Goal: Task Accomplishment & Management: Manage account settings

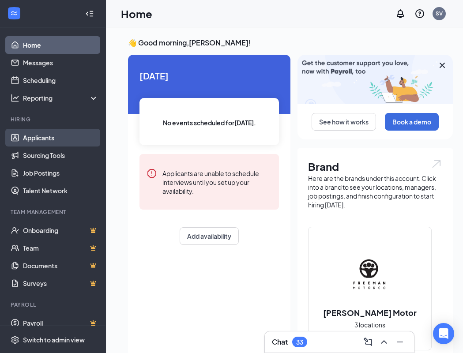
click at [56, 136] on link "Applicants" at bounding box center [60, 138] width 75 height 18
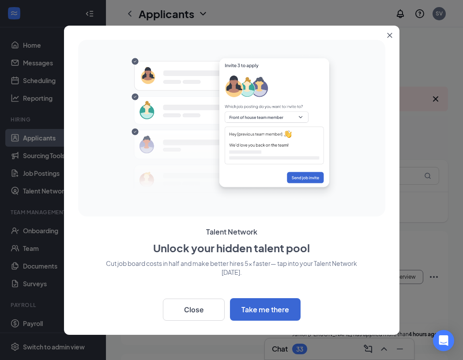
click at [386, 37] on button "Close" at bounding box center [391, 34] width 16 height 16
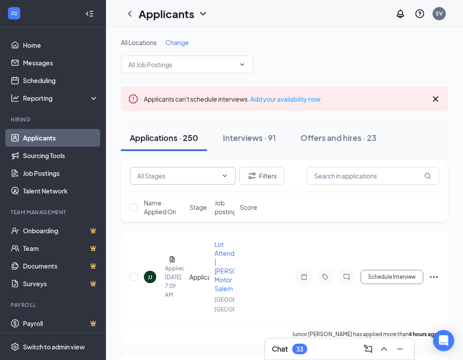
click at [223, 175] on icon "ChevronDown" at bounding box center [225, 175] width 4 height 2
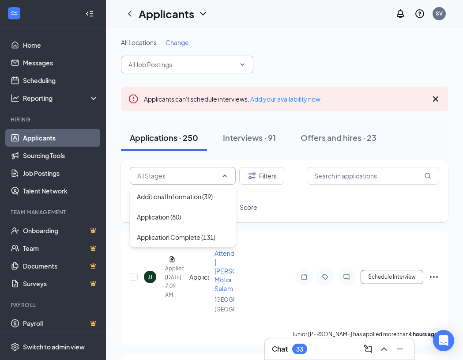
click at [244, 64] on icon "ChevronDown" at bounding box center [242, 64] width 7 height 7
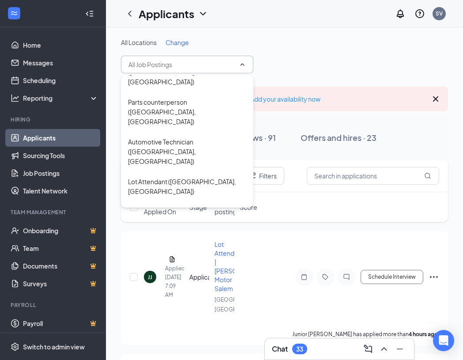
scroll to position [1015, 0]
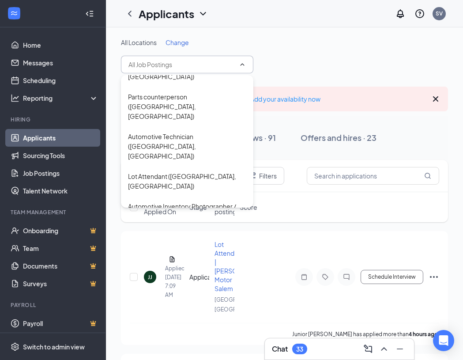
type input "Contract/Deal Admin (Accounting) ([GEOGRAPHIC_DATA], [GEOGRAPHIC_DATA])"
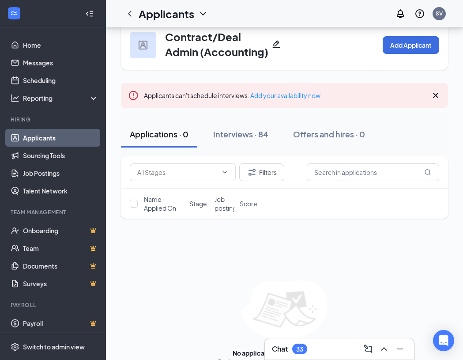
scroll to position [34, 0]
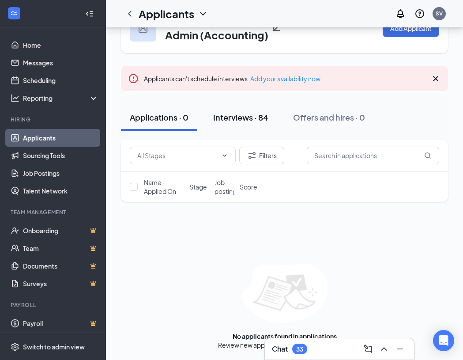
click at [243, 112] on div "Interviews · 84" at bounding box center [240, 117] width 55 height 11
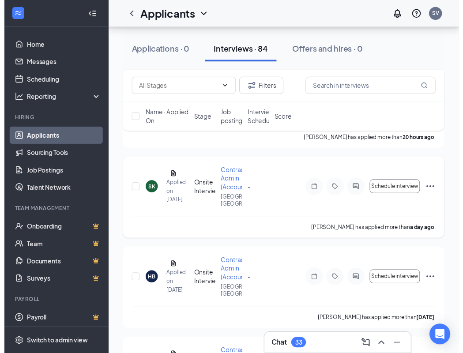
scroll to position [353, 0]
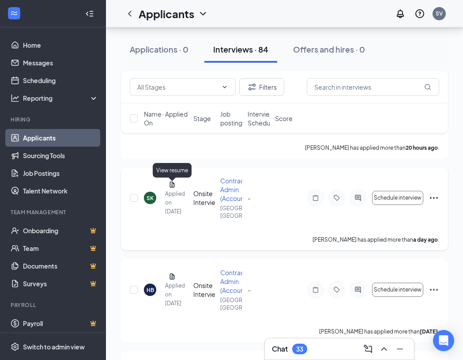
click at [175, 187] on icon "Document" at bounding box center [172, 184] width 7 height 7
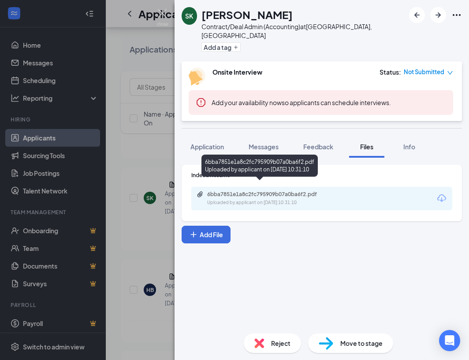
click at [229, 191] on div "6bba7851e1a8c2fc795909b07a0ba6f2.pdf Uploaded by applicant on [DATE] 10:31:10" at bounding box center [268, 198] width 143 height 15
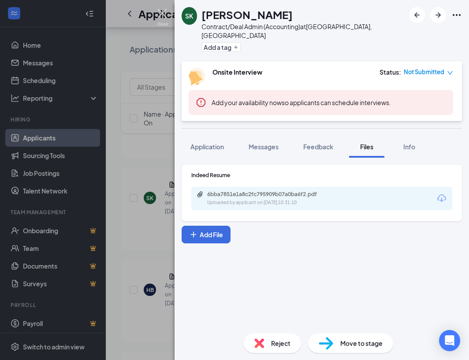
click at [162, 15] on img at bounding box center [162, 17] width 11 height 17
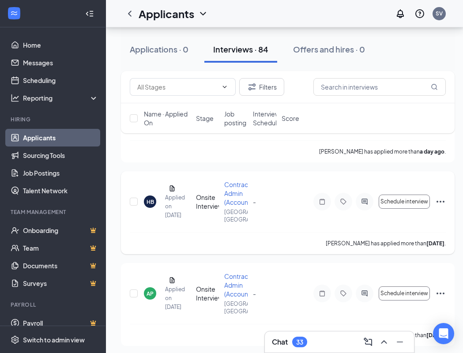
scroll to position [441, 0]
click at [174, 191] on icon "Document" at bounding box center [172, 188] width 5 height 6
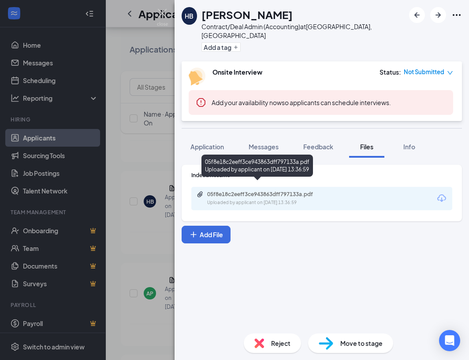
click at [225, 191] on div "05f8e18c2eeff3ce943863dff797133a.pdf" at bounding box center [269, 194] width 124 height 7
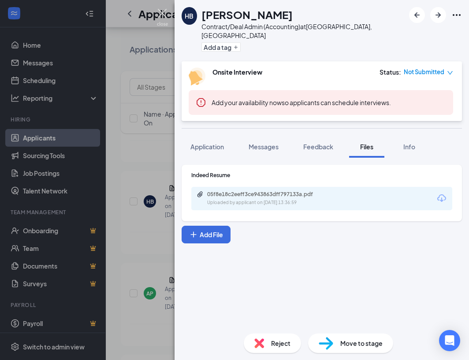
click at [163, 12] on img at bounding box center [162, 17] width 11 height 17
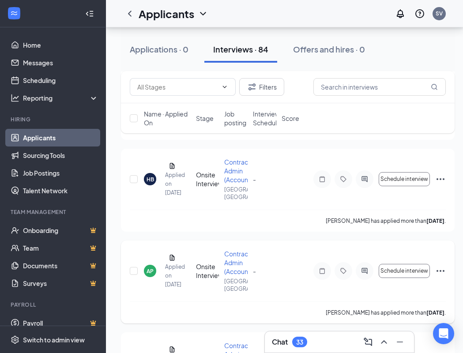
scroll to position [573, 0]
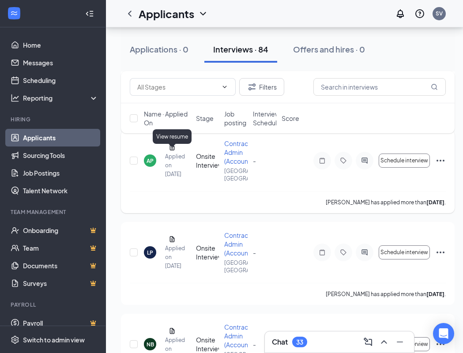
click at [170, 150] on icon "Document" at bounding box center [172, 147] width 5 height 6
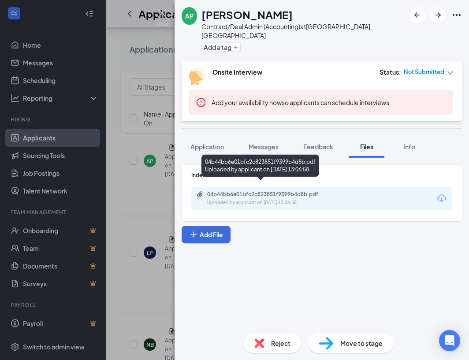
click at [231, 191] on div "04b44bb6e01bfc2c823851f9399b4d8b.pdf" at bounding box center [269, 194] width 124 height 7
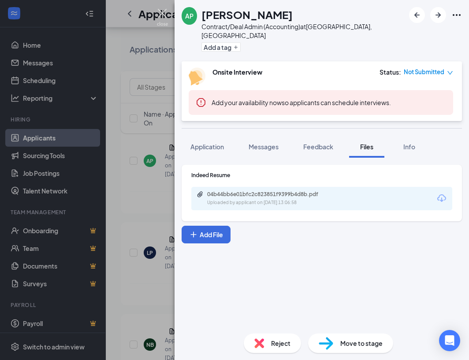
drag, startPoint x: 165, startPoint y: 18, endPoint x: 165, endPoint y: 33, distance: 15.0
click at [165, 18] on img at bounding box center [162, 17] width 11 height 17
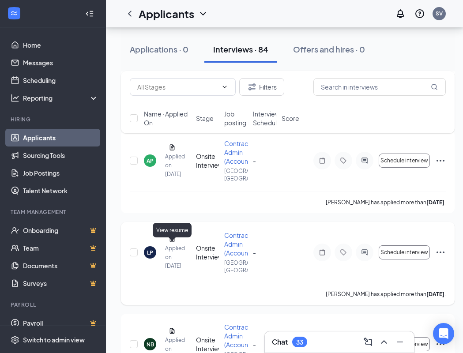
click at [172, 242] on icon "Document" at bounding box center [172, 239] width 5 height 6
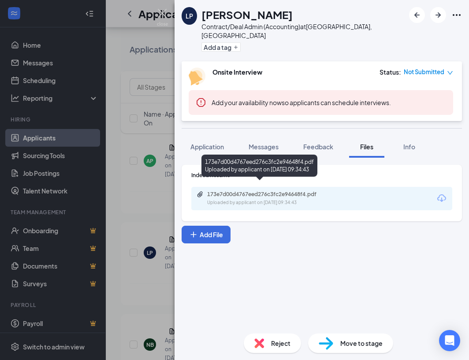
click at [218, 191] on div "173e7d00d4767eed276c3fc2e94648f4.pdf" at bounding box center [269, 194] width 124 height 7
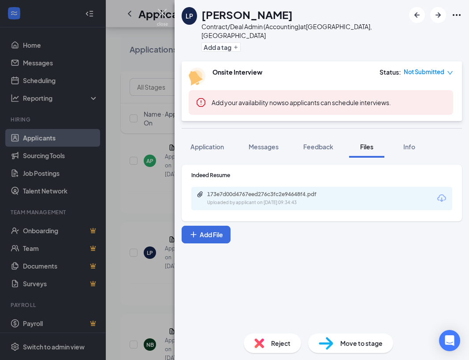
click at [161, 13] on img at bounding box center [162, 17] width 11 height 17
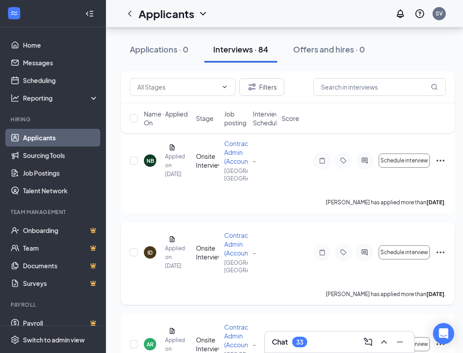
scroll to position [882, 0]
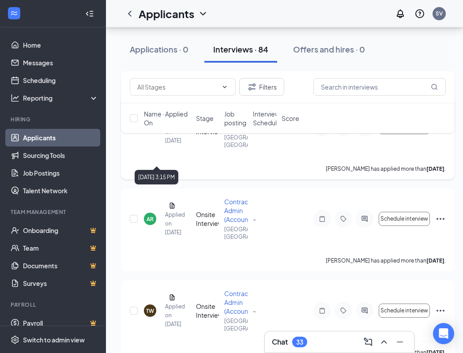
click at [166, 145] on div "Applied on [DATE]" at bounding box center [168, 132] width 7 height 26
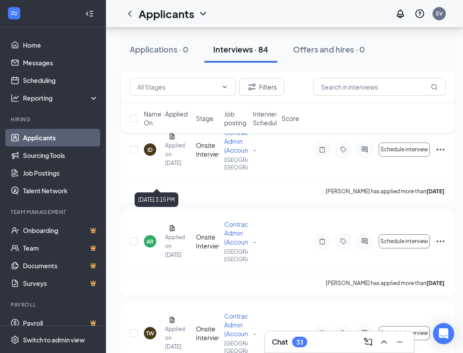
scroll to position [838, 0]
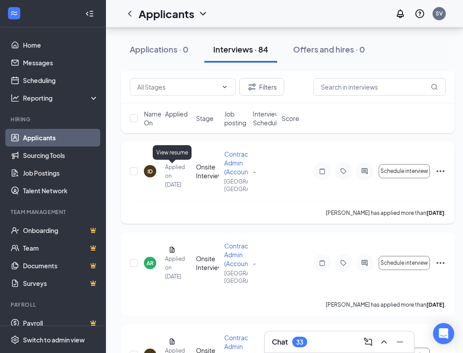
click at [171, 161] on icon "Document" at bounding box center [172, 157] width 7 height 7
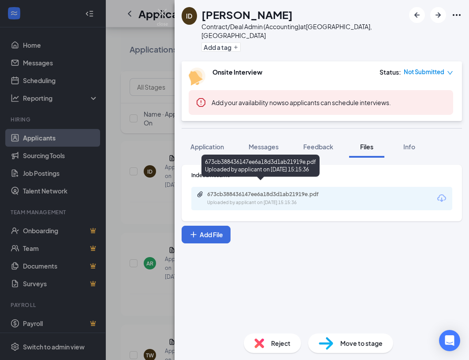
click at [230, 191] on div "673cb388436147ee6a18d3d1ab21919e.pdf" at bounding box center [269, 194] width 124 height 7
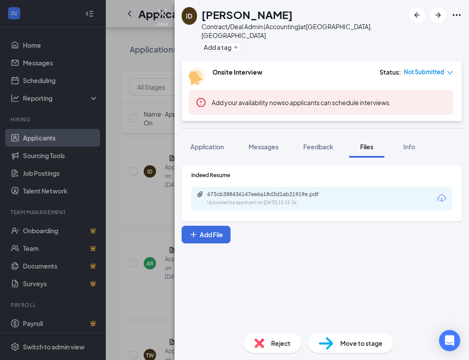
click at [164, 10] on img at bounding box center [162, 17] width 11 height 17
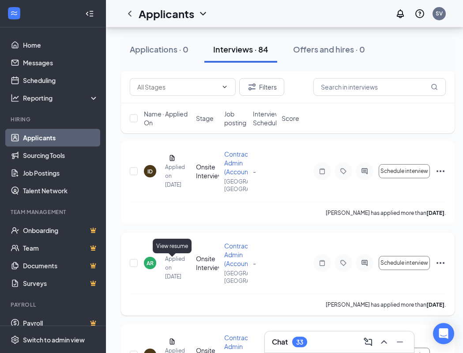
click at [173, 253] on icon "Document" at bounding box center [172, 249] width 7 height 7
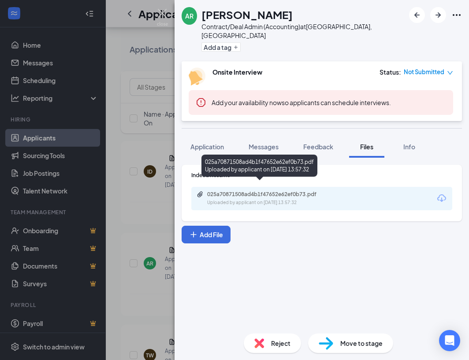
click at [213, 191] on div "025a70871508ad4b1f47652e62ef0b73.pdf" at bounding box center [269, 194] width 124 height 7
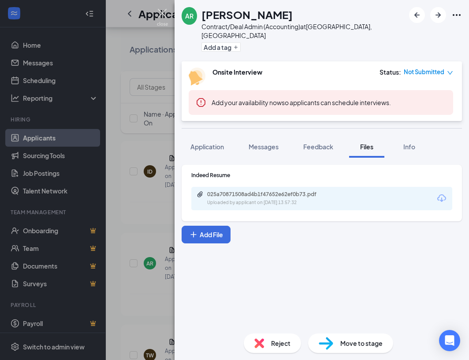
click at [162, 11] on img at bounding box center [162, 17] width 11 height 17
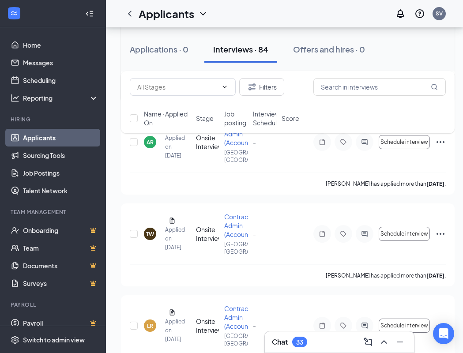
scroll to position [970, 0]
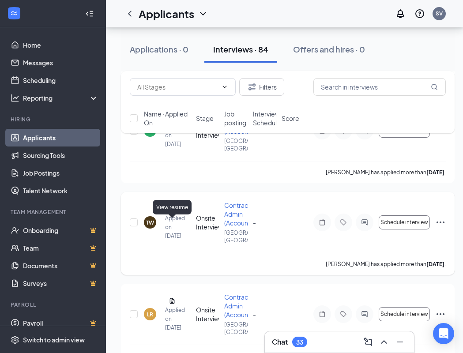
click at [171, 213] on icon "Document" at bounding box center [172, 209] width 7 height 7
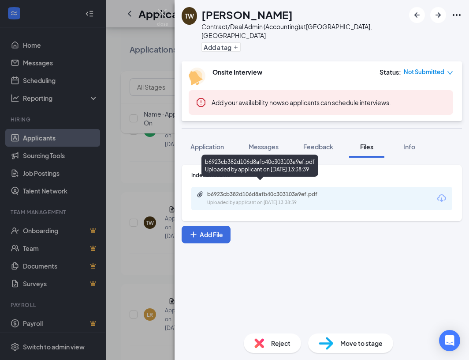
click at [256, 191] on div "b6923cb382d106d8afb40c303103a9ef.pdf" at bounding box center [269, 194] width 124 height 7
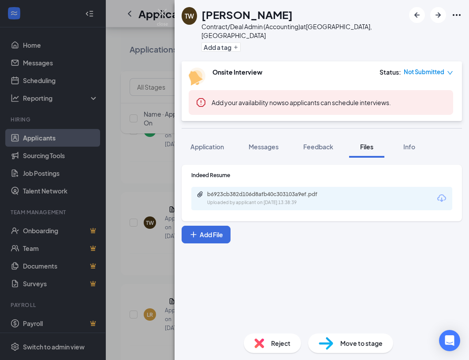
click at [154, 11] on div "TW [PERSON_NAME] Contract/Deal Admin (Accounting) at [GEOGRAPHIC_DATA], [GEOGRA…" at bounding box center [234, 180] width 469 height 360
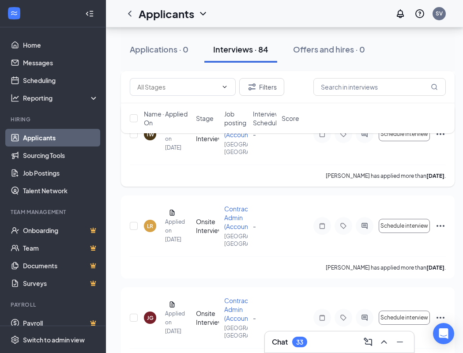
scroll to position [1103, 0]
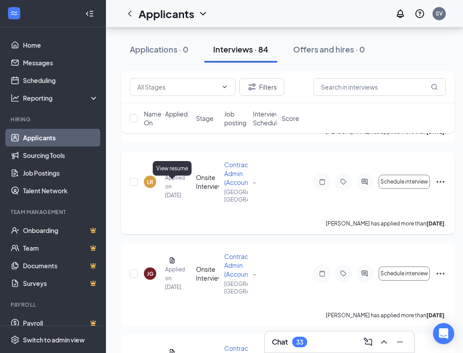
click at [171, 172] on icon "Document" at bounding box center [172, 168] width 7 height 7
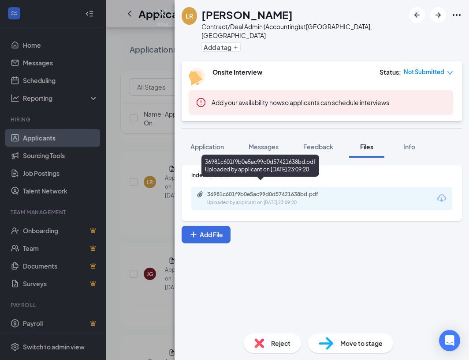
click at [227, 191] on div "36981c601f9b0e5ac99d0d57421638bd.pdf" at bounding box center [269, 194] width 124 height 7
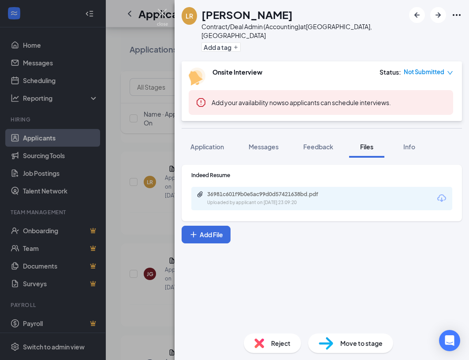
click at [167, 12] on img at bounding box center [162, 17] width 11 height 17
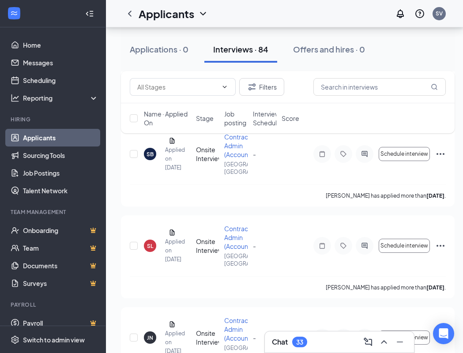
scroll to position [1323, 0]
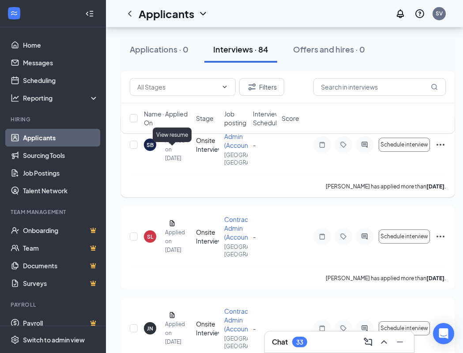
click at [175, 135] on icon "Document" at bounding box center [172, 131] width 7 height 7
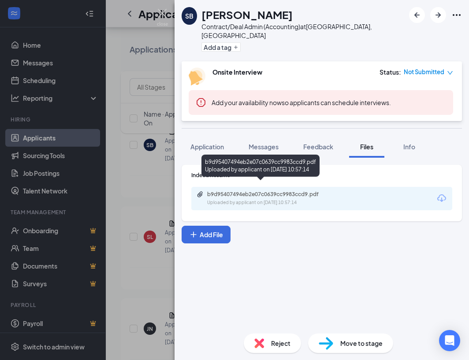
click at [211, 191] on div "b9d95407494eb2e07c0639cc9983ccd9.pdf" at bounding box center [269, 194] width 124 height 7
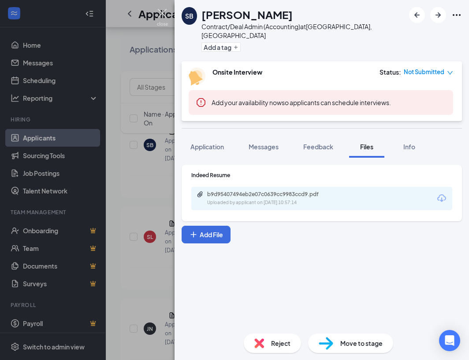
click at [165, 17] on img at bounding box center [162, 17] width 11 height 17
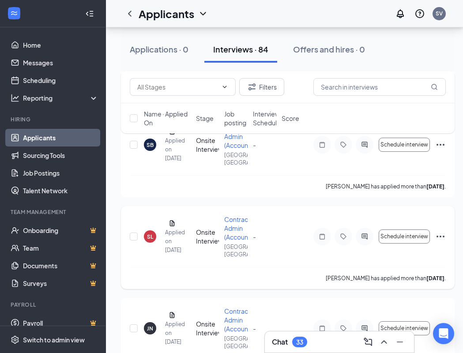
scroll to position [1412, 0]
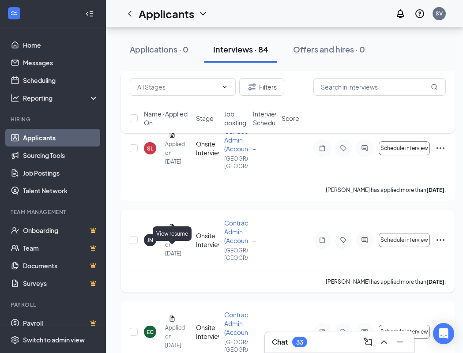
click at [172, 229] on icon "Document" at bounding box center [172, 227] width 5 height 6
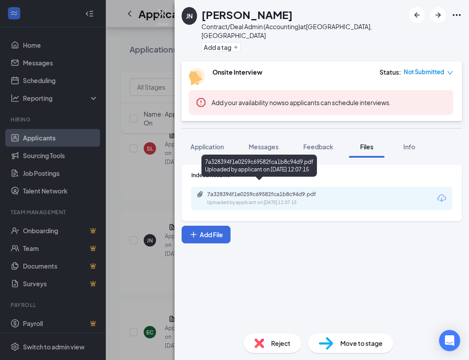
click at [207, 191] on div "7a328394f1e0259c69582fca1b8c94d9.pdf" at bounding box center [268, 194] width 143 height 7
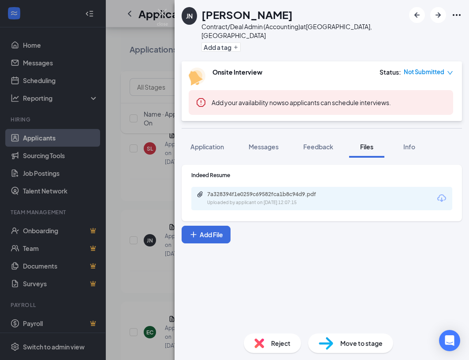
click at [170, 15] on div "JN [PERSON_NAME] Contract/Deal Admin (Accounting) at [GEOGRAPHIC_DATA], [GEOGRA…" at bounding box center [234, 180] width 469 height 360
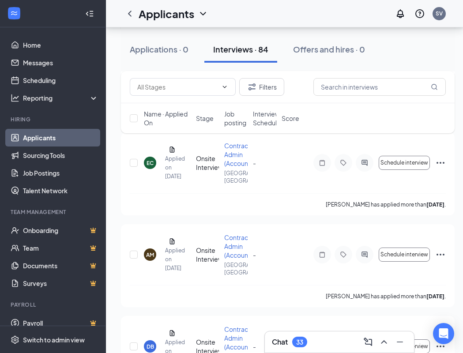
scroll to position [1676, 0]
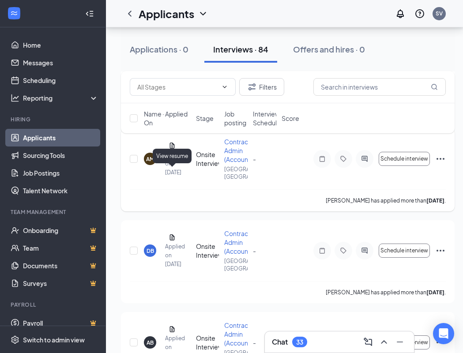
click at [170, 148] on icon "Document" at bounding box center [172, 145] width 5 height 6
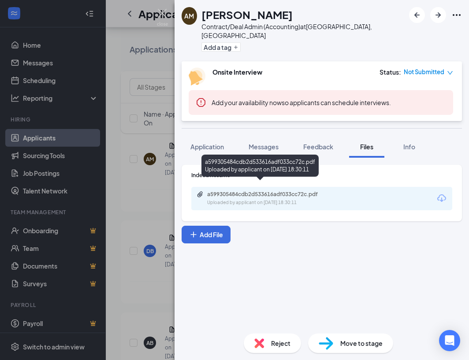
click at [220, 191] on div "a599305484cdb2d533616adf033cc72c.pdf" at bounding box center [269, 194] width 124 height 7
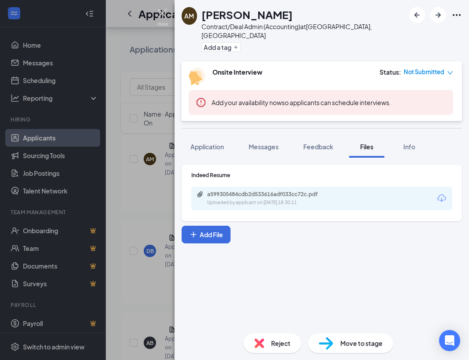
click at [161, 13] on img at bounding box center [162, 17] width 11 height 17
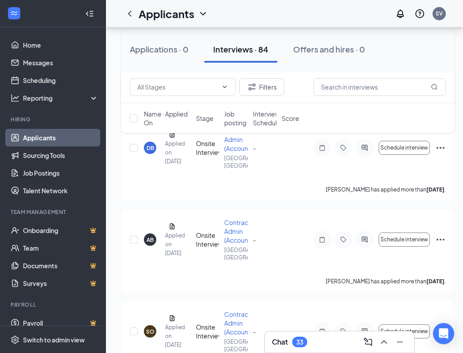
scroll to position [1809, 0]
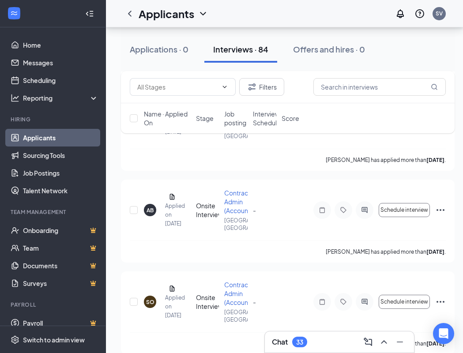
click at [171, 134] on div "Filters Name · Applied On Stage Job posting Interview Schedule Score" at bounding box center [287, 106] width 333 height 71
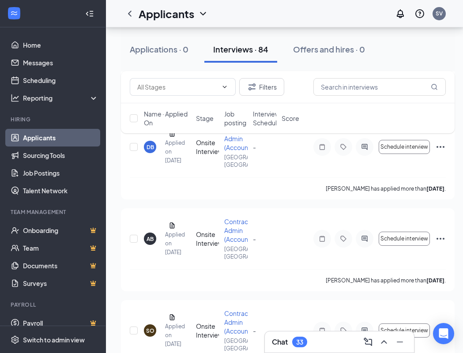
scroll to position [1765, 0]
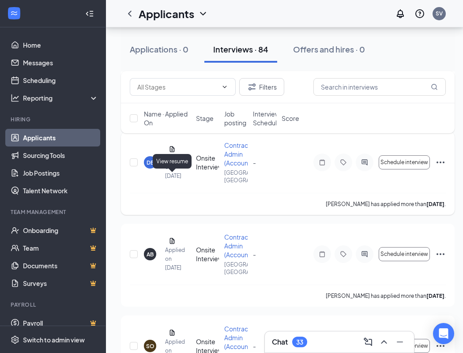
click at [171, 152] on icon "Document" at bounding box center [172, 149] width 5 height 6
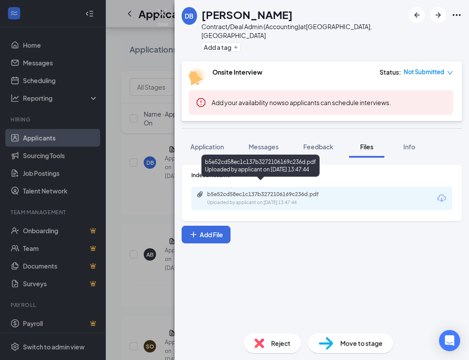
click at [212, 191] on div "b5e52cd58ec1c137b3272106169c236d.pdf" at bounding box center [269, 194] width 124 height 7
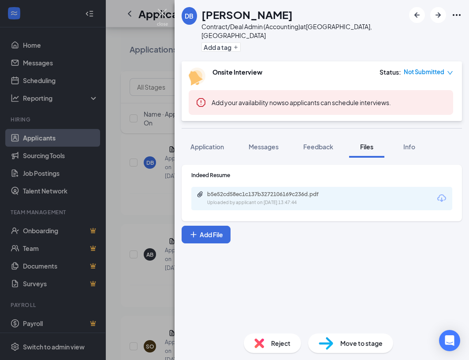
click at [161, 12] on img at bounding box center [162, 17] width 11 height 17
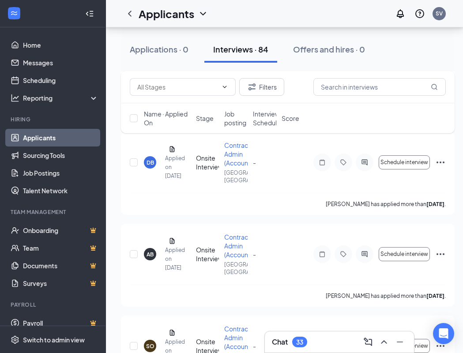
scroll to position [1809, 0]
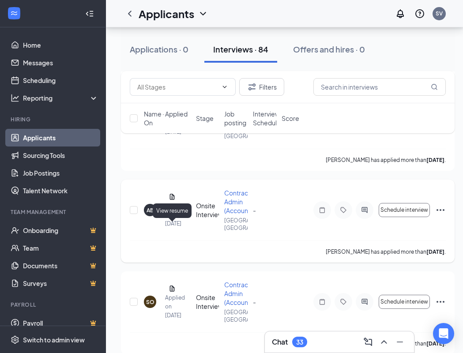
click at [171, 199] on icon "Document" at bounding box center [172, 197] width 5 height 6
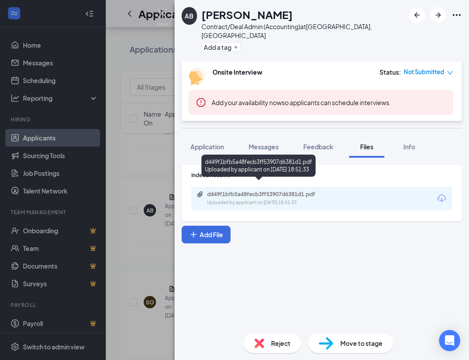
click at [226, 199] on div "Uploaded by applicant on [DATE] 18:51:33" at bounding box center [273, 202] width 132 height 7
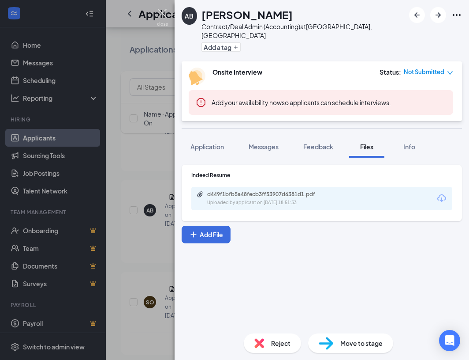
click at [164, 13] on img at bounding box center [162, 17] width 11 height 17
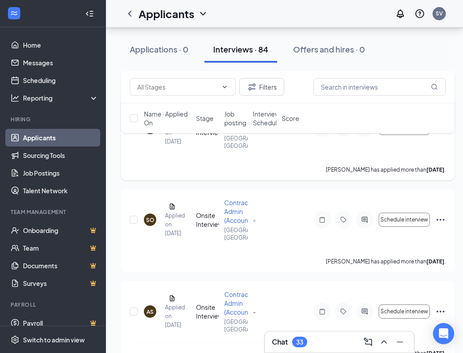
scroll to position [1897, 0]
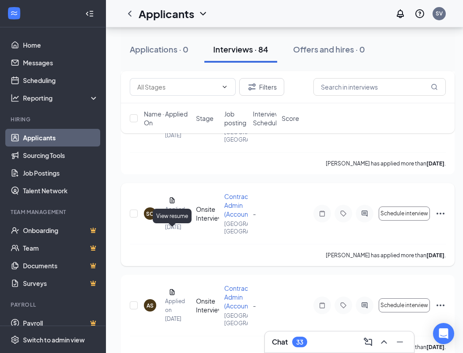
click at [171, 203] on icon "Document" at bounding box center [172, 200] width 5 height 6
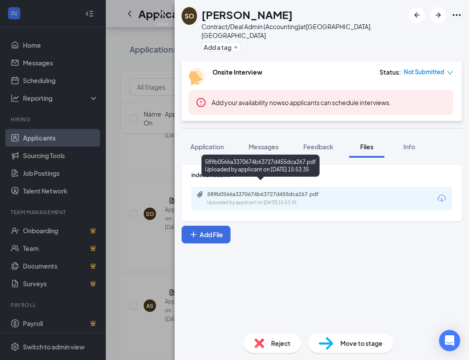
click at [220, 191] on div "589b0566a3370674b63727d455dca267.pdf Uploaded by applicant on [DATE] 15:53:35" at bounding box center [268, 198] width 143 height 15
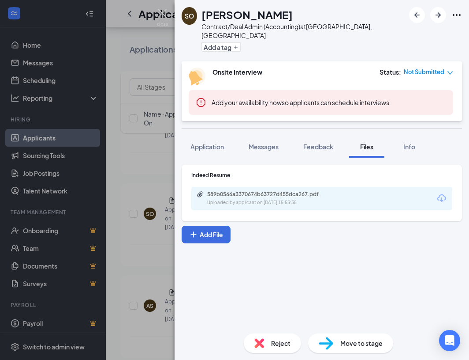
click at [177, 11] on div "SO [PERSON_NAME] Contract/Deal Admin (Accounting) at [GEOGRAPHIC_DATA], OR Add …" at bounding box center [322, 30] width 295 height 61
click at [166, 13] on img at bounding box center [162, 17] width 11 height 17
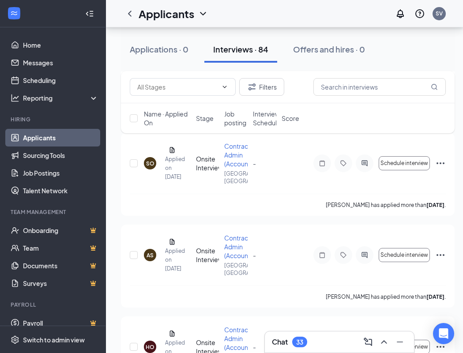
scroll to position [2029, 0]
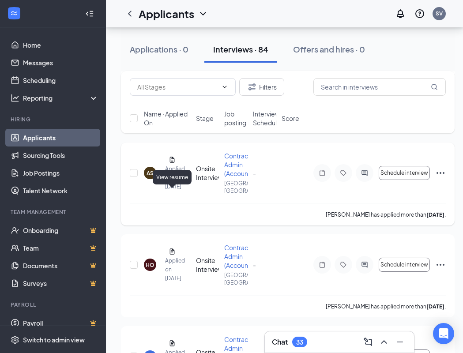
click at [172, 163] on icon "Document" at bounding box center [172, 159] width 7 height 7
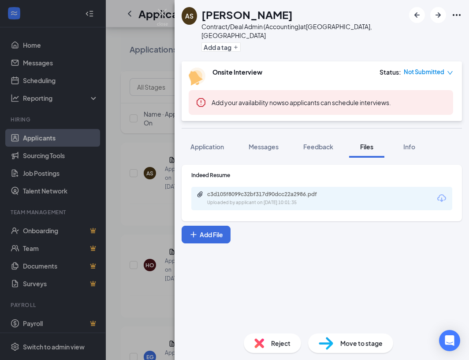
click at [234, 191] on div "c3d105f8099c32bf317d90dcc22a2986.pdf" at bounding box center [269, 194] width 124 height 7
click at [162, 14] on img at bounding box center [162, 17] width 11 height 17
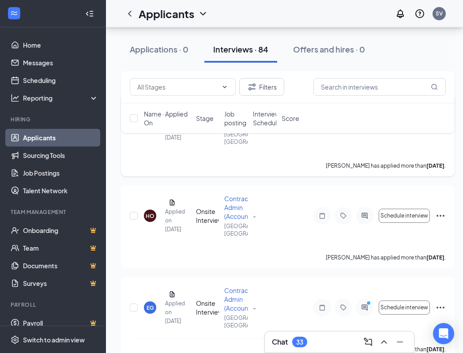
scroll to position [2117, 0]
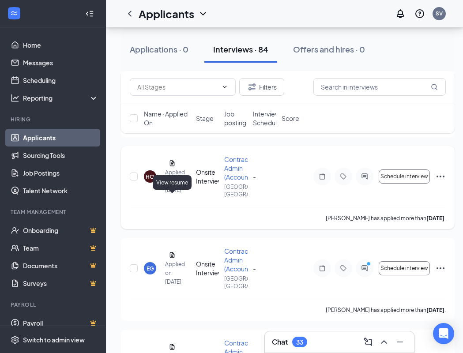
click at [171, 166] on icon "Document" at bounding box center [172, 163] width 5 height 6
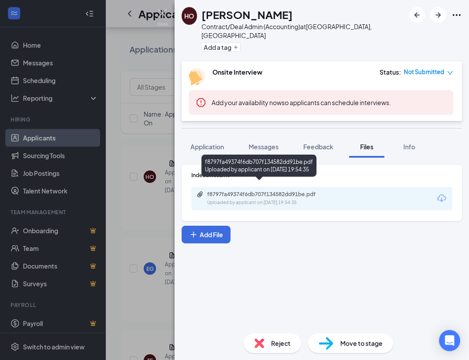
click at [244, 199] on div "Uploaded by applicant on [DATE] 19:54:35" at bounding box center [273, 202] width 132 height 7
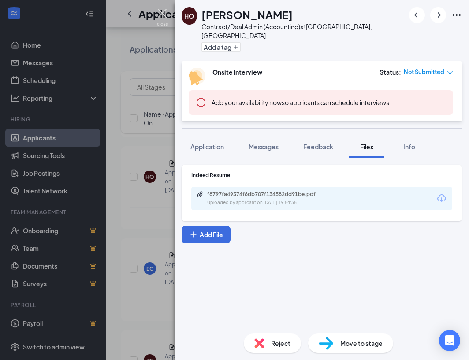
click at [161, 12] on img at bounding box center [162, 17] width 11 height 17
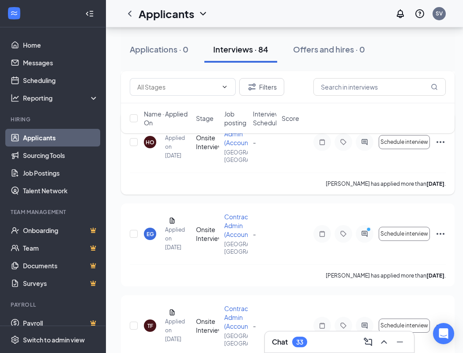
scroll to position [2206, 0]
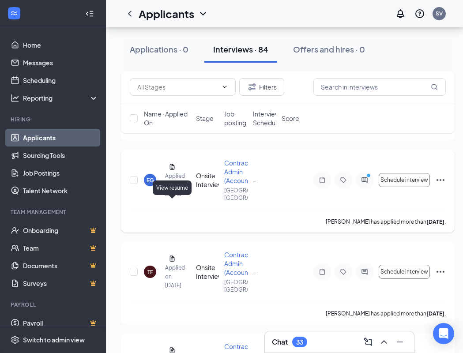
click at [174, 169] on icon "Document" at bounding box center [172, 167] width 5 height 6
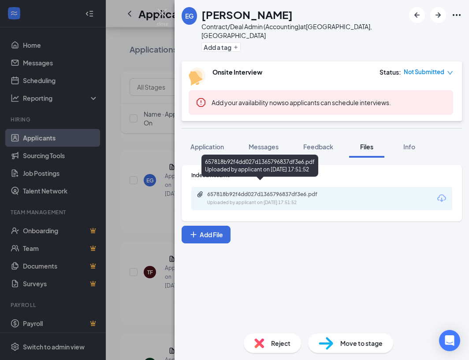
click at [210, 191] on div "657818b92f4dd027d1365796837df3e6.pdf" at bounding box center [269, 194] width 124 height 7
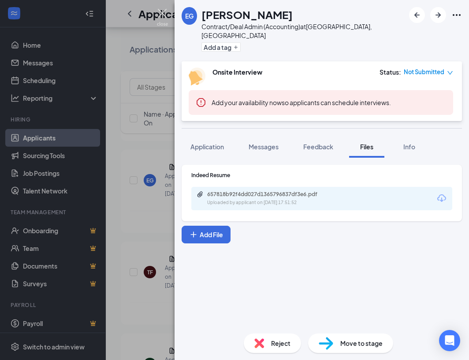
click at [163, 9] on img at bounding box center [162, 17] width 11 height 17
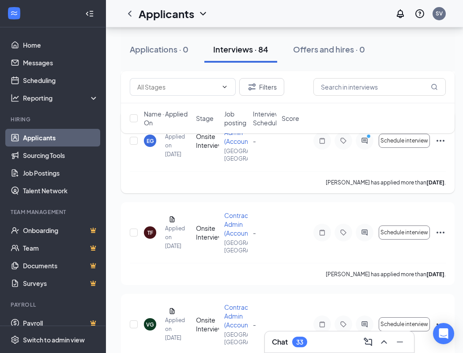
scroll to position [2294, 0]
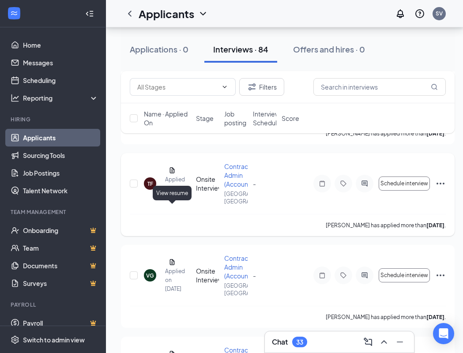
click at [172, 173] on icon "Document" at bounding box center [172, 170] width 5 height 6
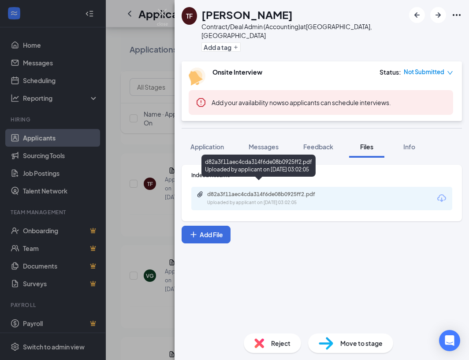
click at [220, 191] on div "d82a3f11aec4cda314f6de08b0925ff2.pdf" at bounding box center [269, 194] width 124 height 7
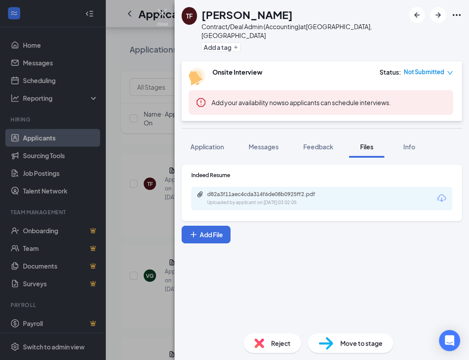
click at [161, 13] on img at bounding box center [162, 17] width 11 height 17
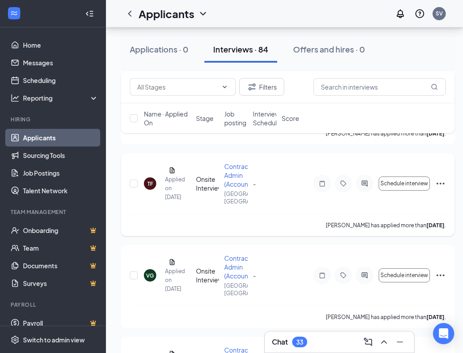
scroll to position [2426, 0]
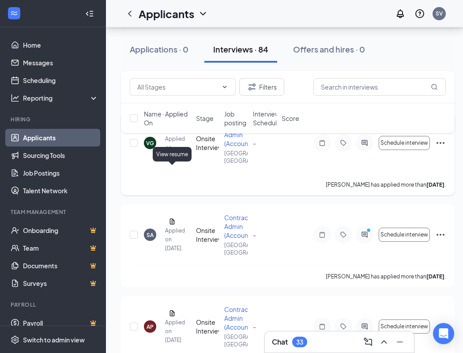
click at [171, 133] on icon "Document" at bounding box center [172, 129] width 7 height 7
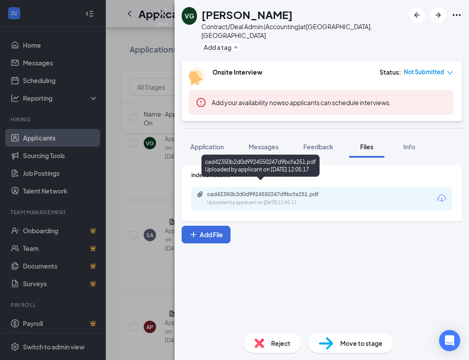
click at [225, 191] on div "cad42350b2d0d9924550247d9bcfa251.pdf" at bounding box center [269, 194] width 124 height 7
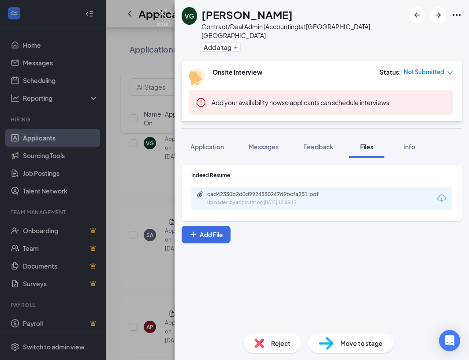
click at [162, 12] on img at bounding box center [162, 17] width 11 height 17
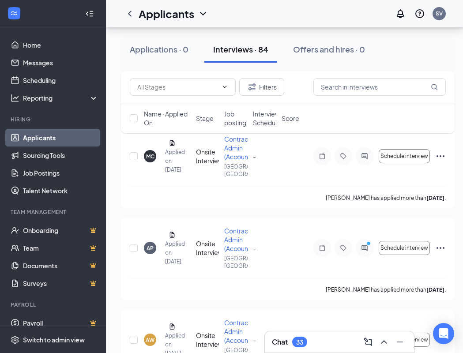
scroll to position [2647, 0]
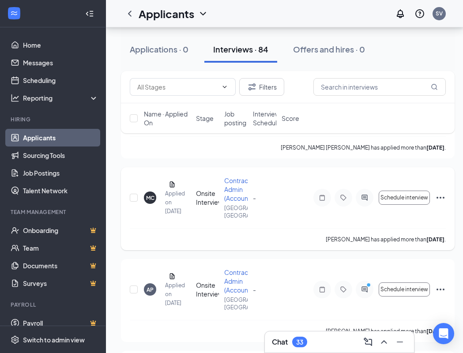
click at [172, 188] on icon "Document" at bounding box center [172, 184] width 7 height 7
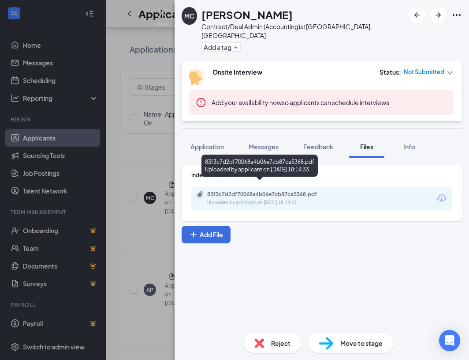
click at [222, 191] on div "83f3c7d2df70068a4b06e7cb87ca5368.pdf" at bounding box center [269, 194] width 124 height 7
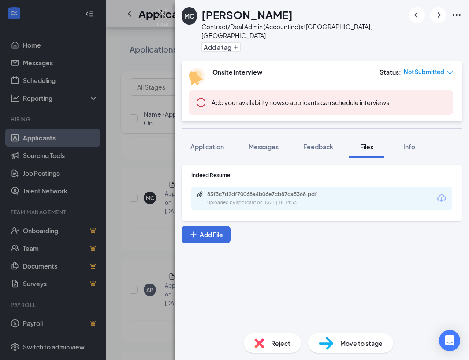
click at [156, 13] on div "MC [PERSON_NAME] Contract/Deal Admin (Accounting) at [GEOGRAPHIC_DATA], [GEOGRA…" at bounding box center [234, 180] width 469 height 360
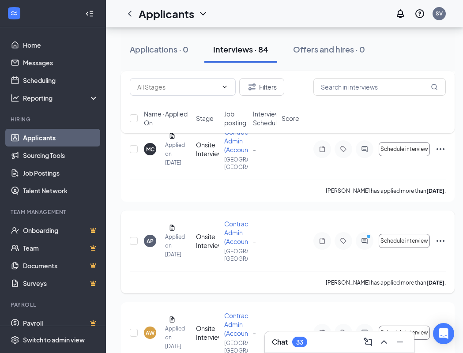
scroll to position [2735, 0]
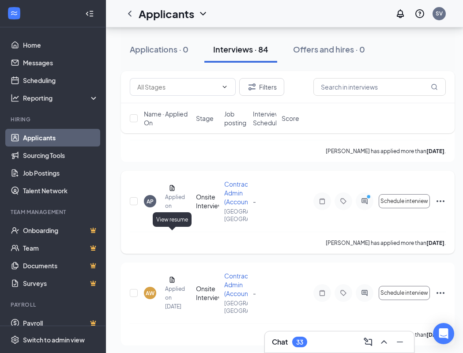
click at [172, 191] on icon "Document" at bounding box center [172, 188] width 5 height 6
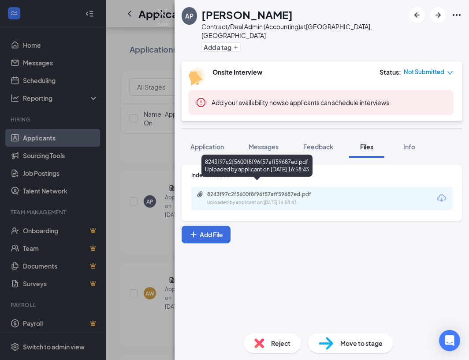
click at [215, 191] on div "8243f97c2f5600f8f96f57aff59687ed.pdf" at bounding box center [269, 194] width 124 height 7
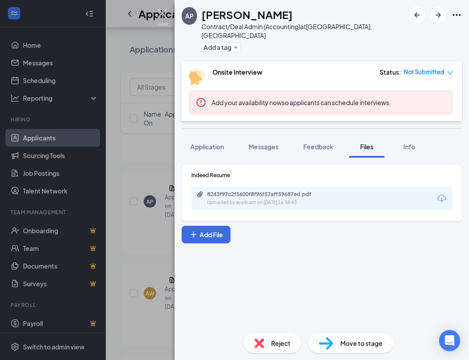
click at [162, 15] on img at bounding box center [162, 17] width 11 height 17
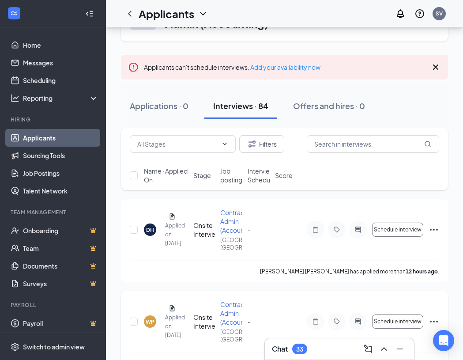
scroll to position [88, 0]
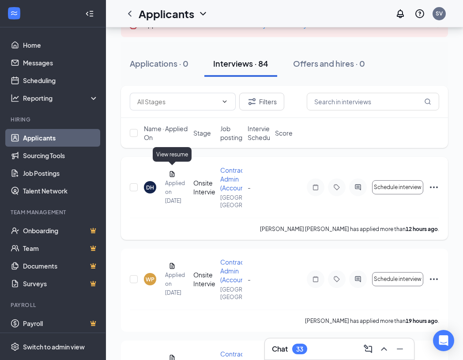
click at [172, 171] on icon "Document" at bounding box center [172, 173] width 7 height 7
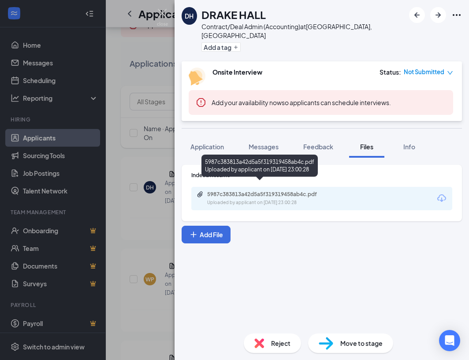
click at [215, 191] on div "5987c383813a42d5a5f319319458ab4c.pdf" at bounding box center [269, 194] width 124 height 7
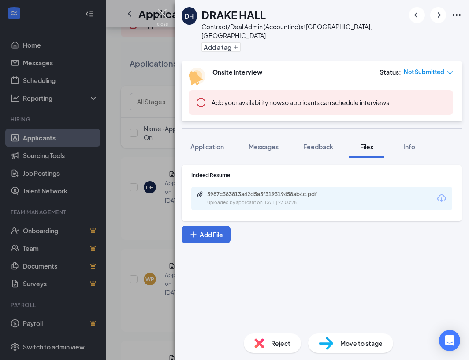
click at [166, 17] on img at bounding box center [162, 17] width 11 height 17
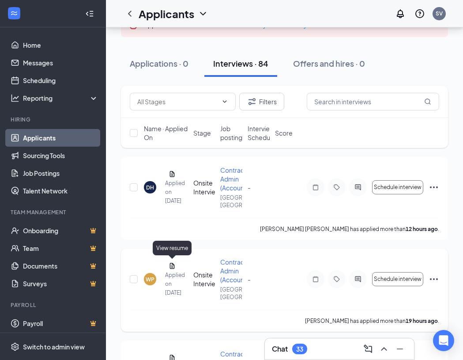
click at [172, 266] on icon "Document" at bounding box center [172, 265] width 7 height 7
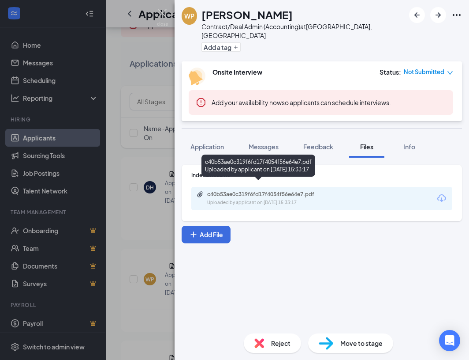
click at [217, 199] on div "Uploaded by applicant on [DATE] 15:33:17" at bounding box center [273, 202] width 132 height 7
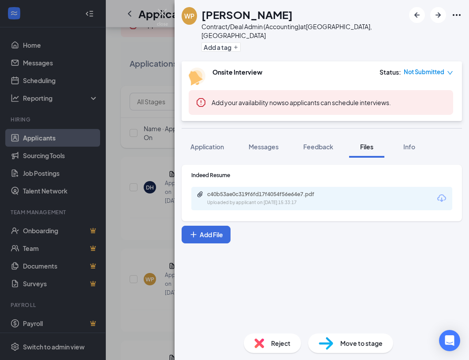
click at [165, 5] on div "WP [PERSON_NAME] Contract/Deal Admin (Accounting) at [GEOGRAPHIC_DATA], [GEOGRA…" at bounding box center [234, 180] width 469 height 360
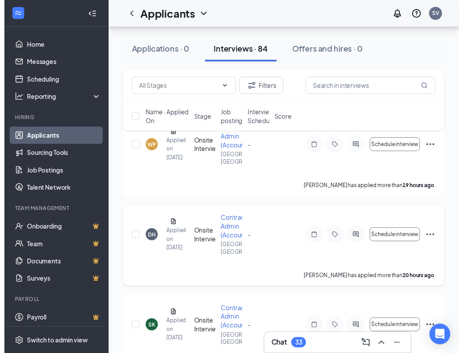
scroll to position [221, 0]
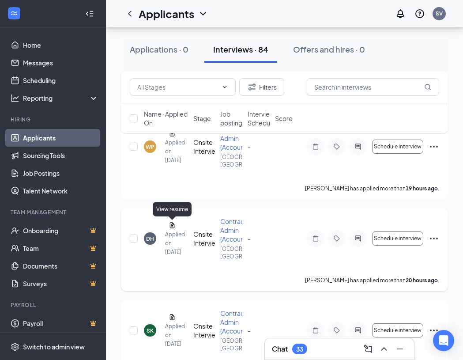
click at [172, 227] on icon "Document" at bounding box center [172, 224] width 7 height 7
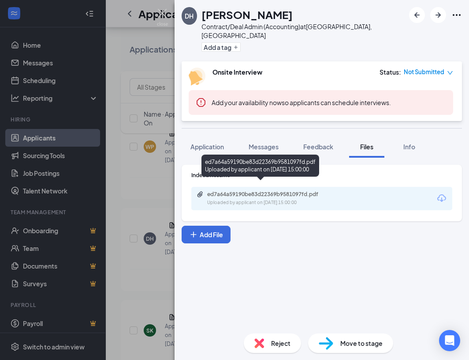
click at [246, 191] on div "ed7a64a59190be83d22369b9581097fd.pdf" at bounding box center [269, 194] width 124 height 7
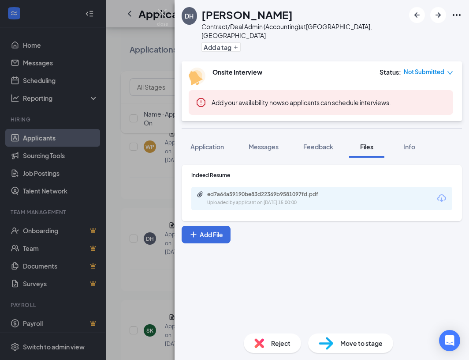
click at [160, 7] on div "DH [PERSON_NAME] Contract/Deal Admin (Accounting) at [GEOGRAPHIC_DATA], [GEOGRA…" at bounding box center [234, 180] width 469 height 360
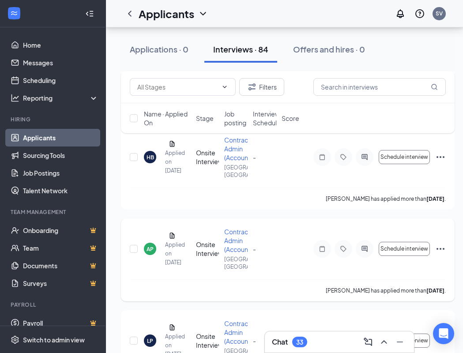
scroll to position [573, 0]
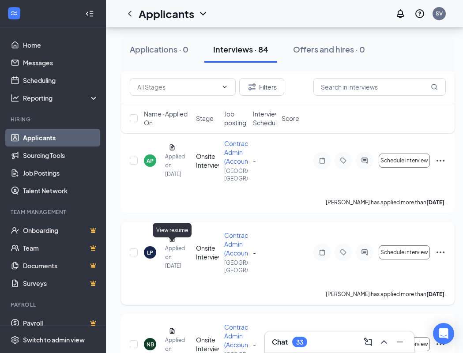
click at [171, 243] on icon "Document" at bounding box center [172, 239] width 7 height 7
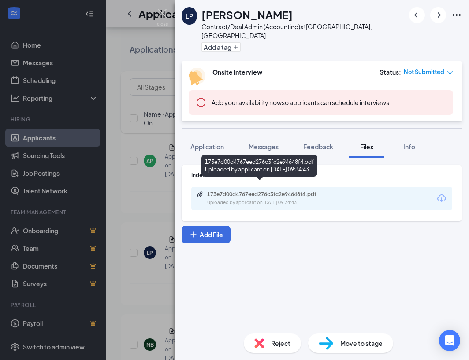
click at [244, 191] on div "173e7d00d4767eed276c3fc2e94648f4.pdf" at bounding box center [269, 194] width 124 height 7
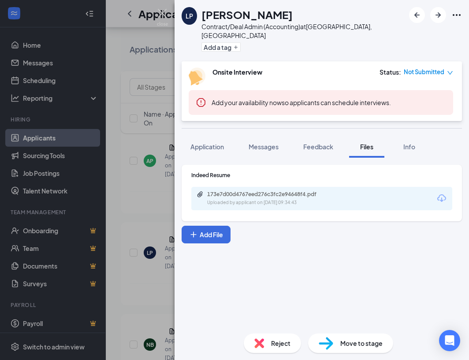
click at [158, 8] on div "LP [PERSON_NAME] Contract/Deal Admin (Accounting) at [GEOGRAPHIC_DATA], [GEOGRA…" at bounding box center [234, 180] width 469 height 360
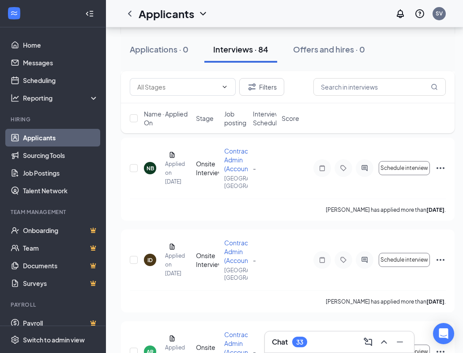
scroll to position [750, 0]
click at [169, 158] on icon "Document" at bounding box center [172, 154] width 7 height 7
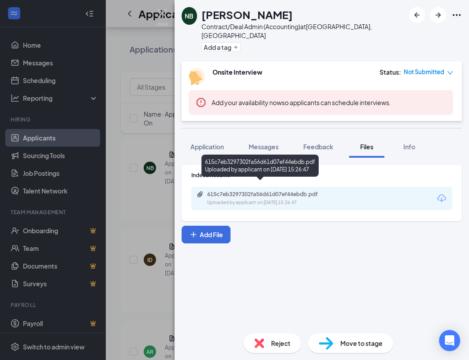
click at [221, 199] on div "Uploaded by applicant on [DATE] 15:26:47" at bounding box center [273, 202] width 132 height 7
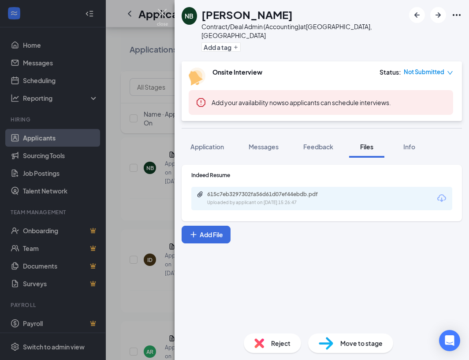
click at [165, 15] on img at bounding box center [162, 17] width 11 height 17
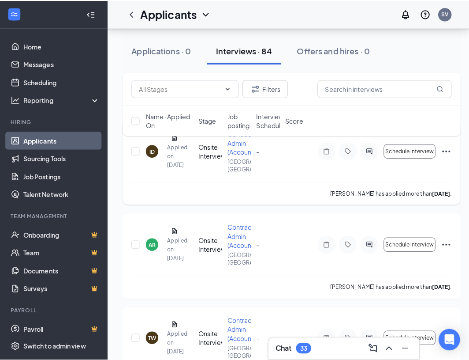
scroll to position [882, 0]
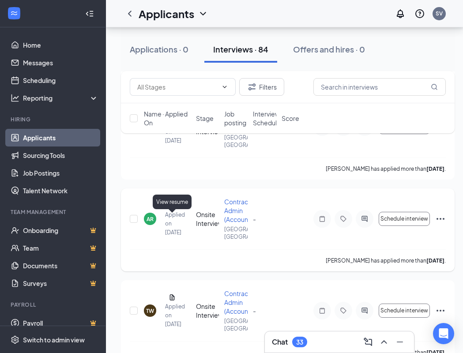
click at [171, 209] on icon "Document" at bounding box center [172, 205] width 7 height 7
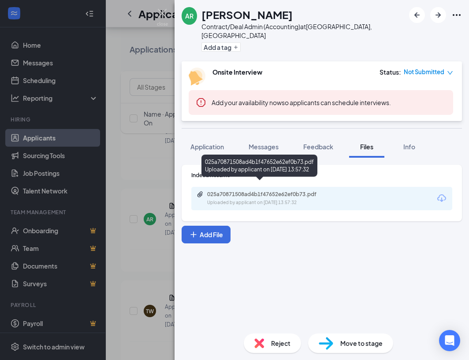
click at [247, 199] on div "Uploaded by applicant on [DATE] 13:57:32" at bounding box center [273, 202] width 132 height 7
